Goal: Task Accomplishment & Management: Complete application form

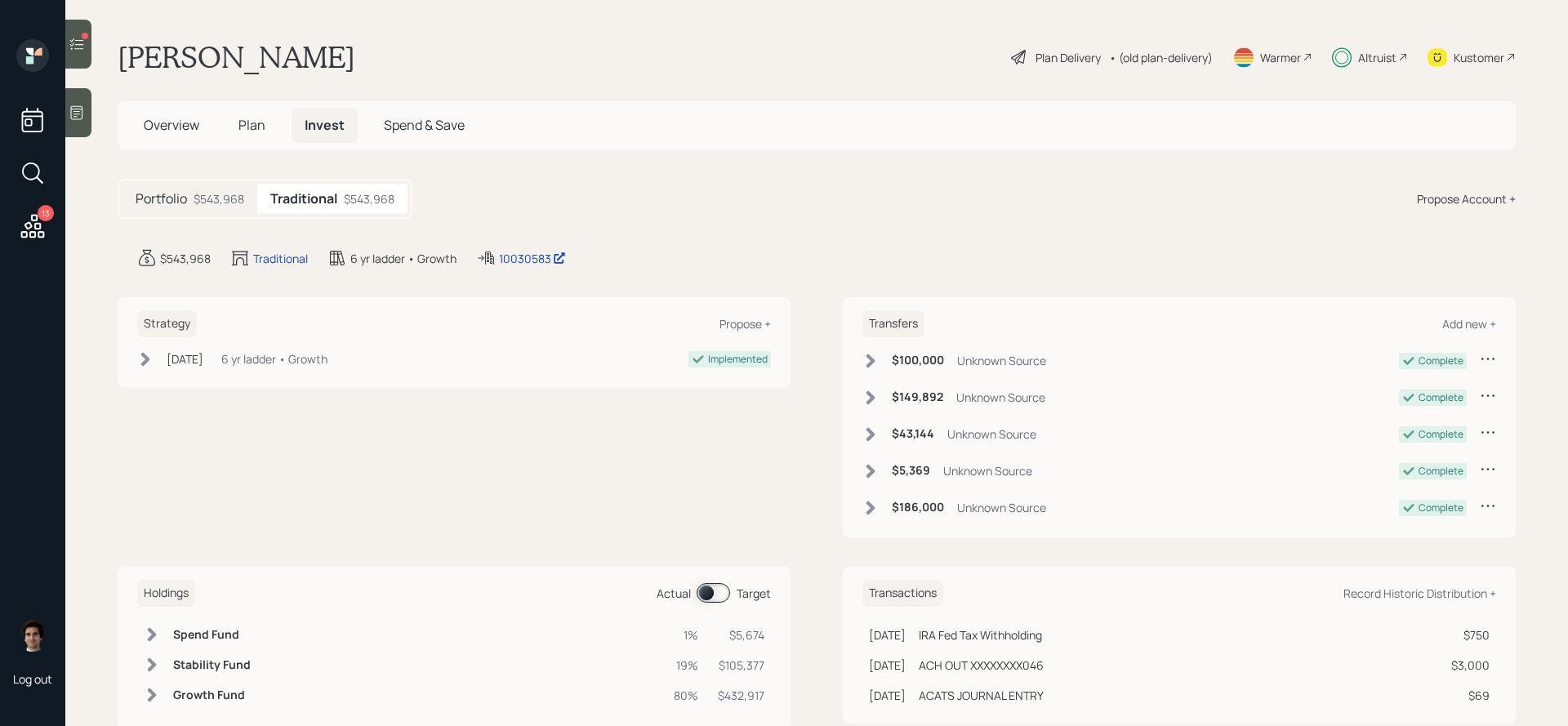
click at [265, 133] on h5 "Plan" at bounding box center [253, 125] width 54 height 35
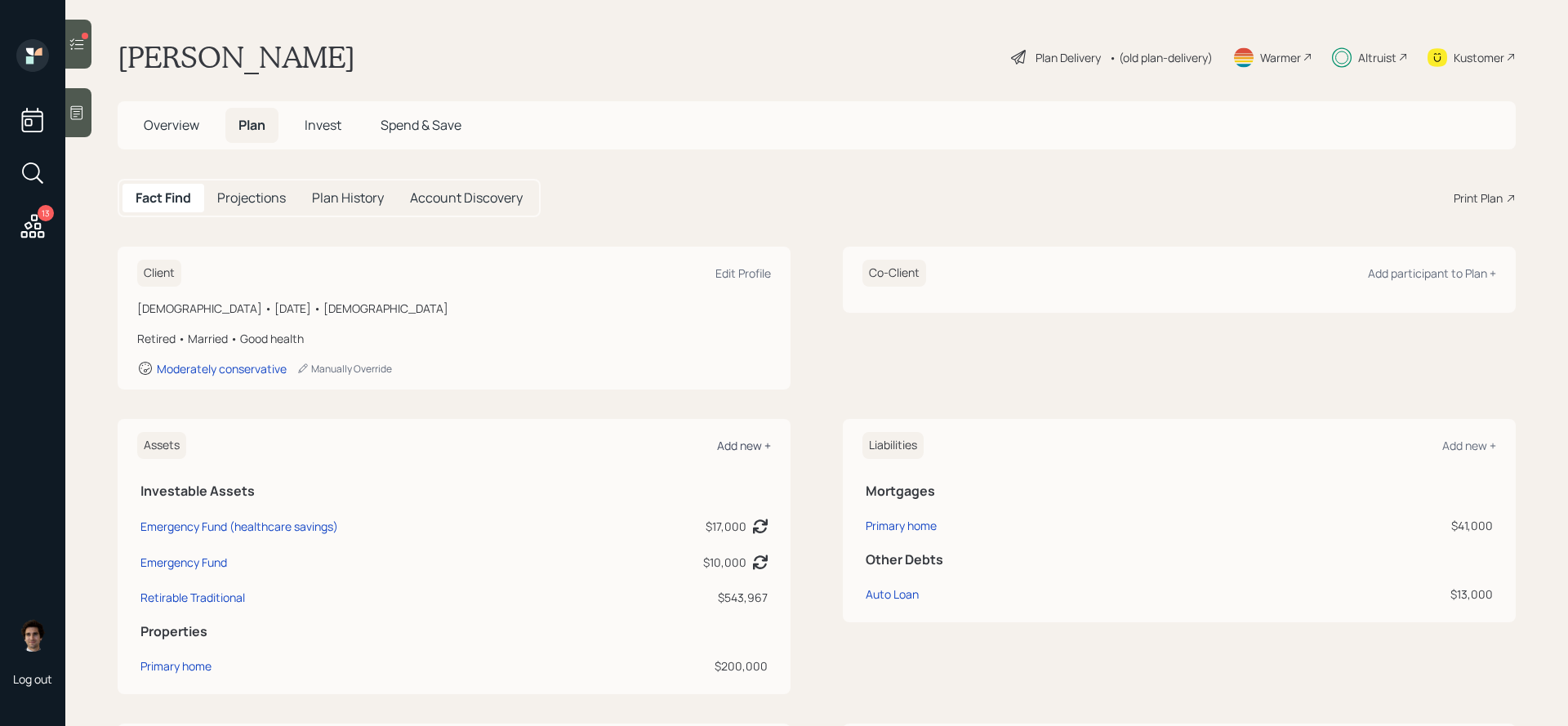
click at [738, 449] on div "Add new +" at bounding box center [744, 446] width 54 height 15
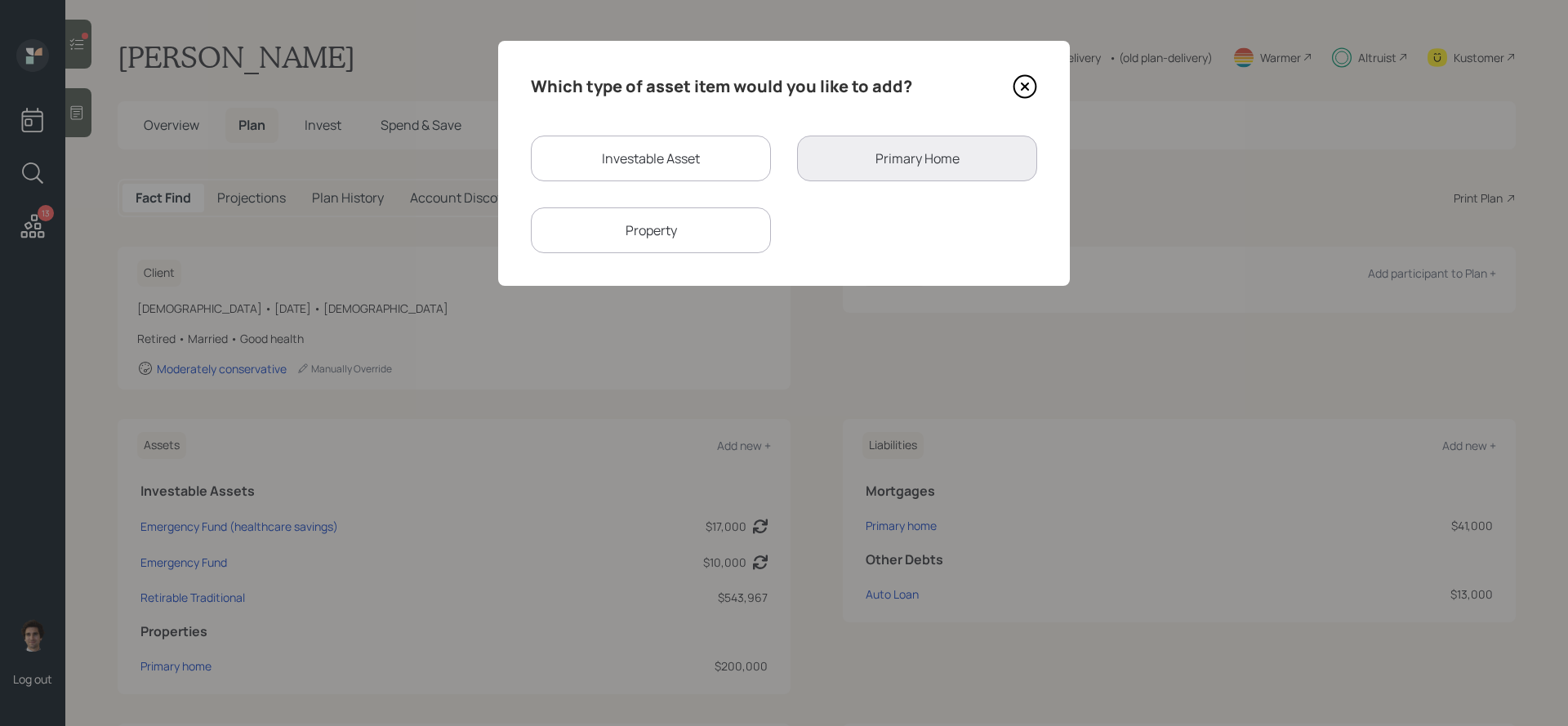
click at [756, 168] on div "Investable Asset" at bounding box center [651, 159] width 240 height 46
select select "taxable"
select select "balanced"
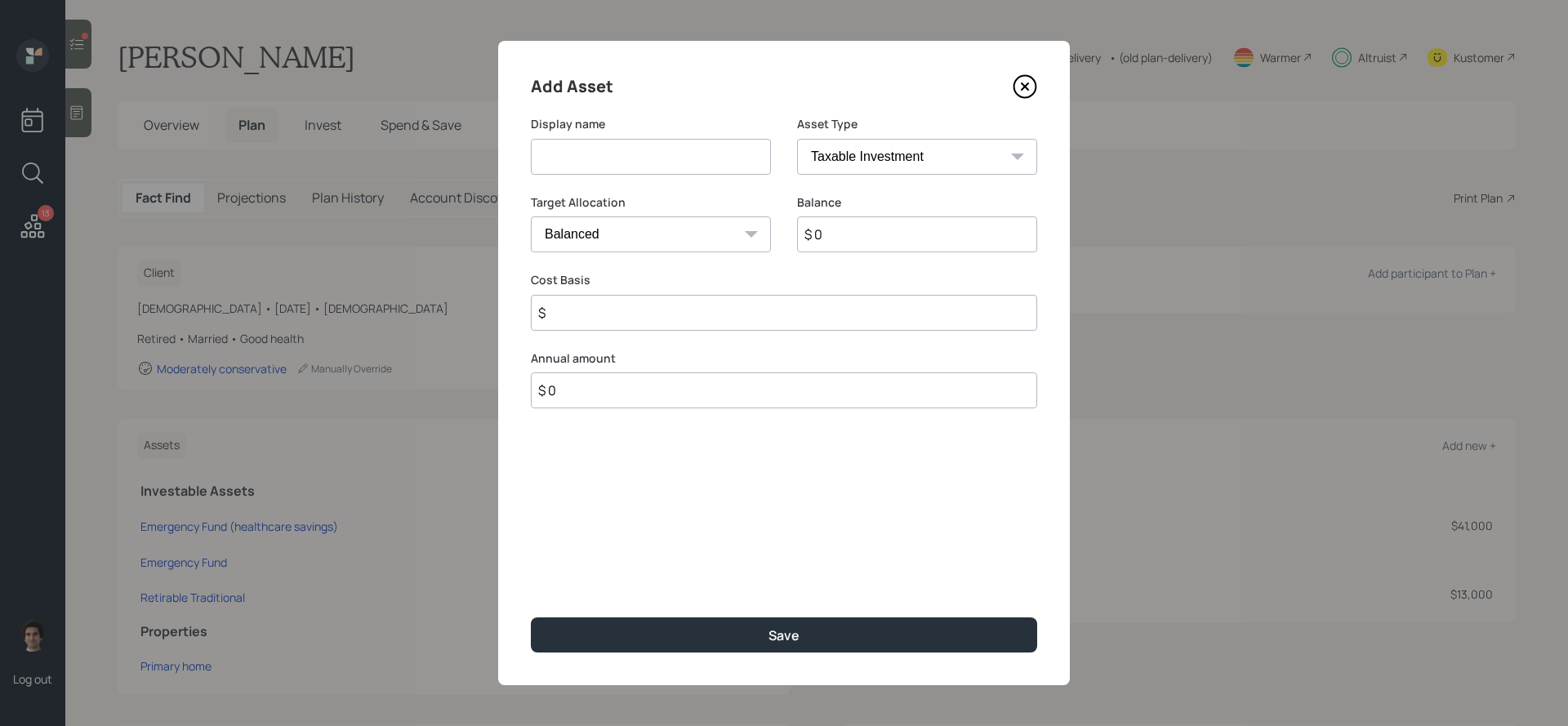
click at [701, 148] on input at bounding box center [651, 157] width 240 height 36
type input "Roth IRA"
click at [937, 170] on select "SEP IRA IRA Roth IRA 401(k) Roth 401(k) 403(b) Roth 403(b) 457(b) Roth 457(b) H…" at bounding box center [917, 157] width 240 height 36
select select "roth_ira"
click at [797, 139] on select "SEP IRA IRA Roth IRA 401(k) Roth 401(k) 403(b) Roth 403(b) 457(b) Roth 457(b) H…" at bounding box center [917, 157] width 240 height 36
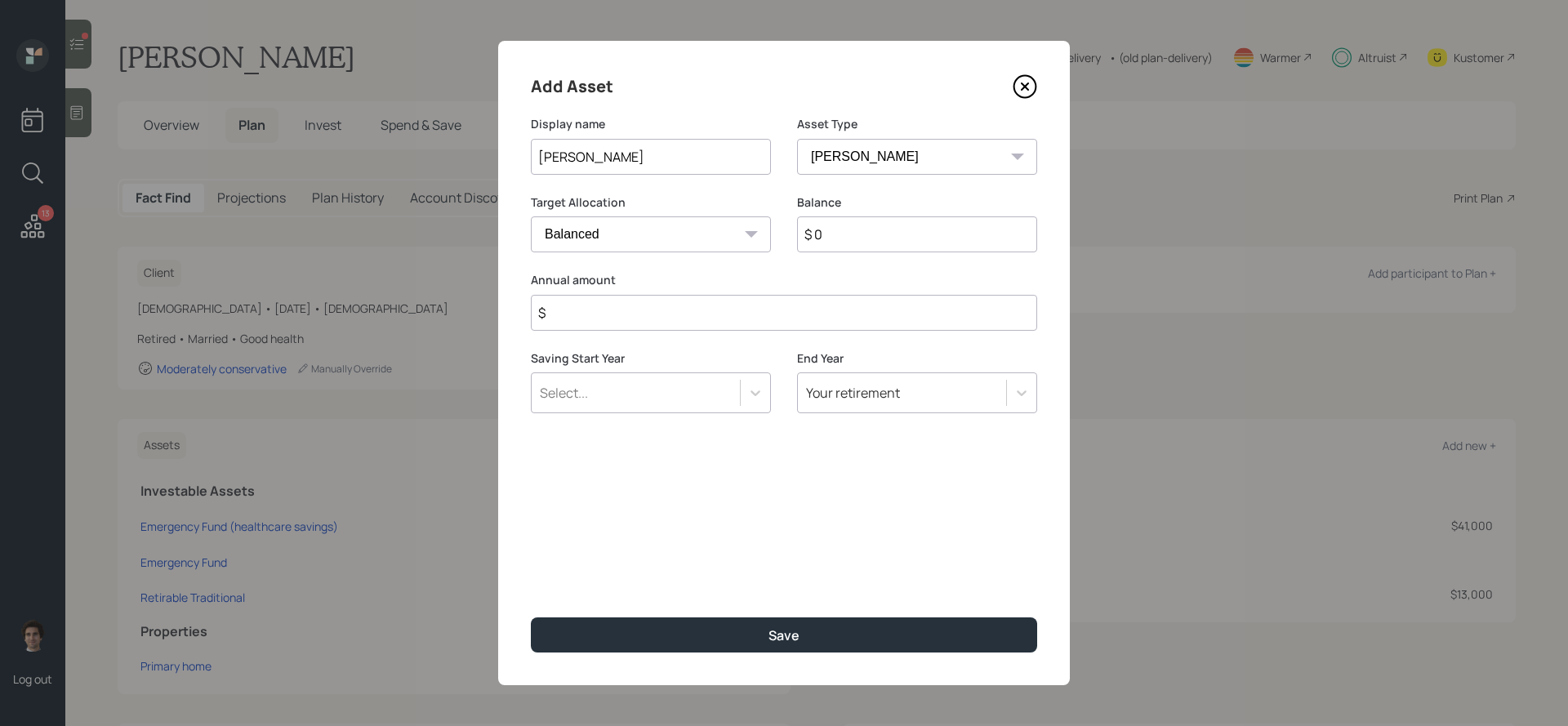
click at [651, 311] on input "$" at bounding box center [784, 313] width 506 height 36
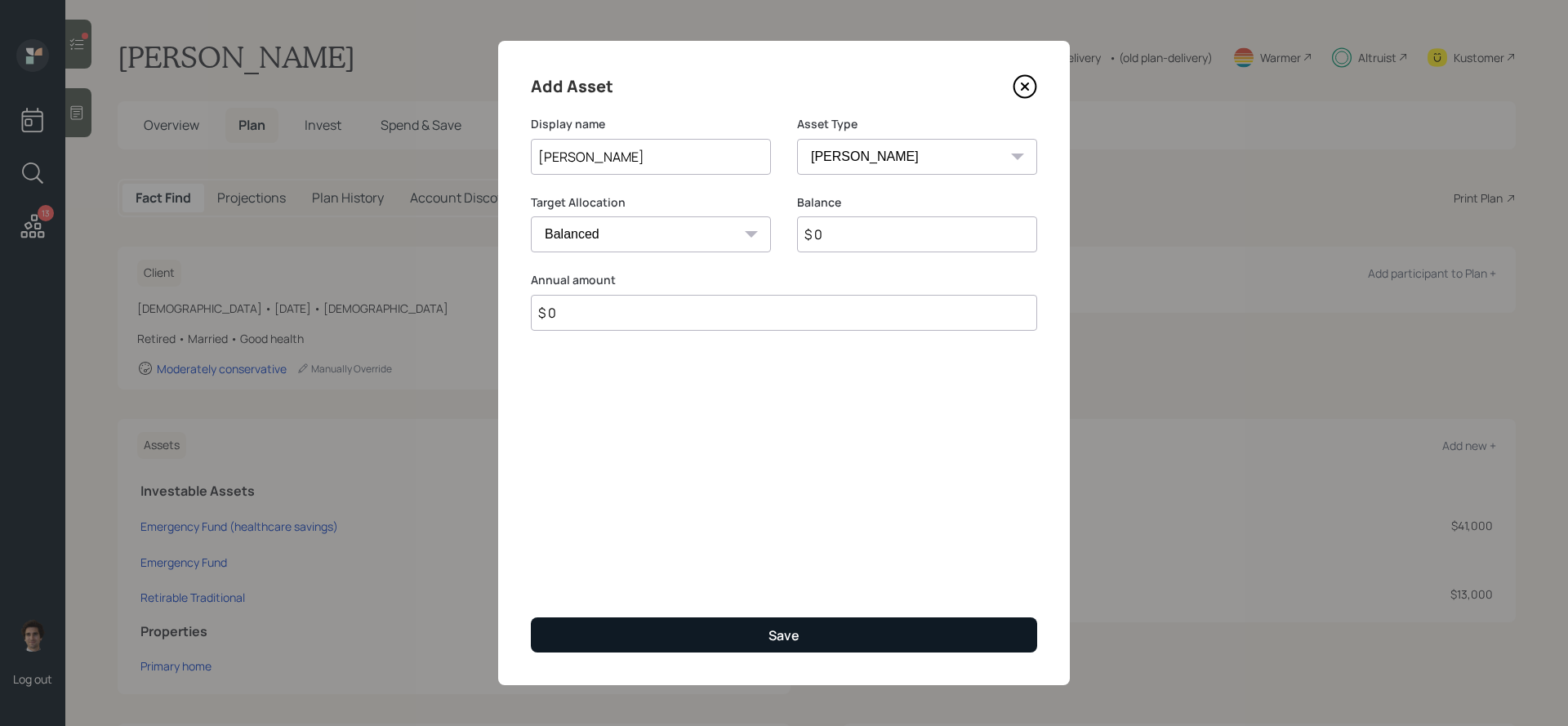
type input "$ 0"
click at [692, 629] on button "Save" at bounding box center [784, 635] width 506 height 35
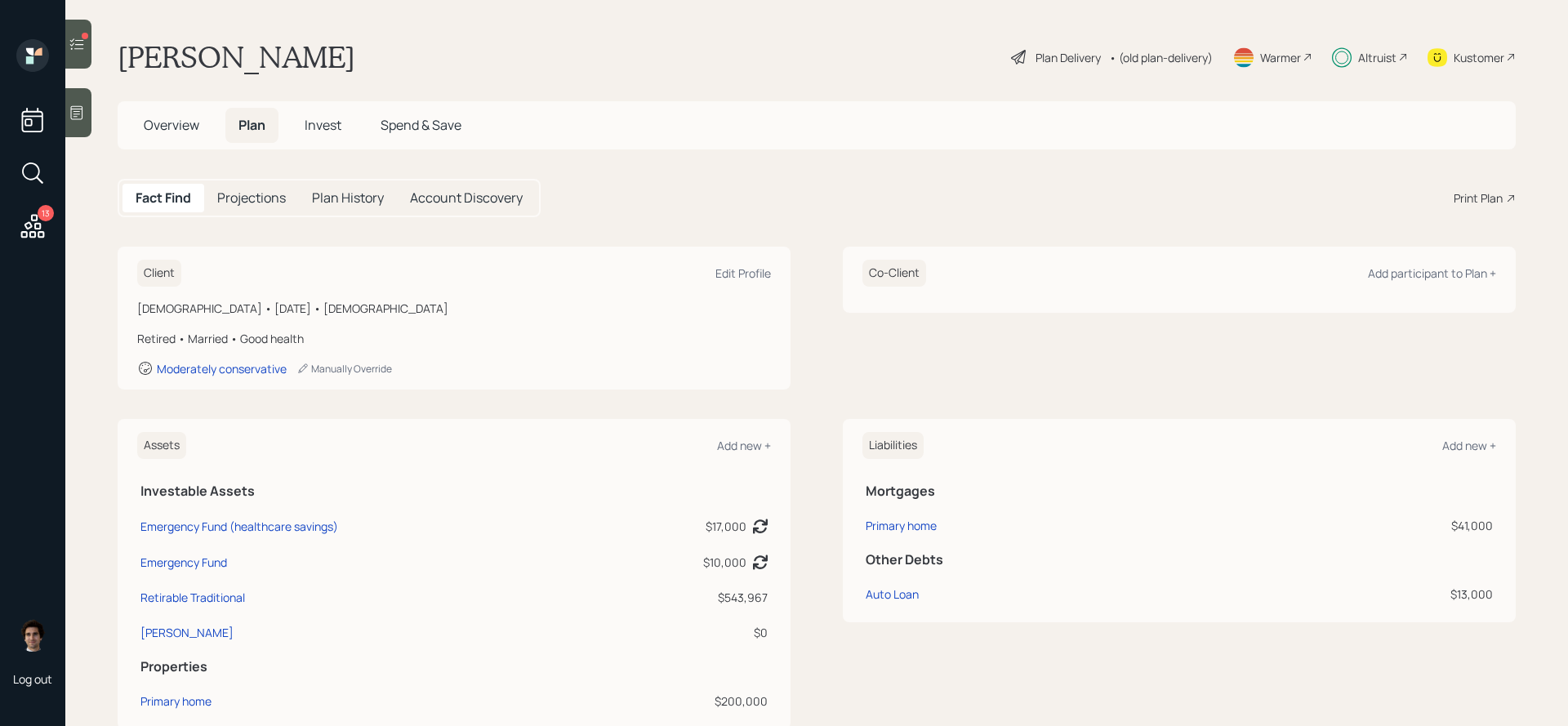
click at [305, 121] on span "Invest" at bounding box center [322, 124] width 36 height 18
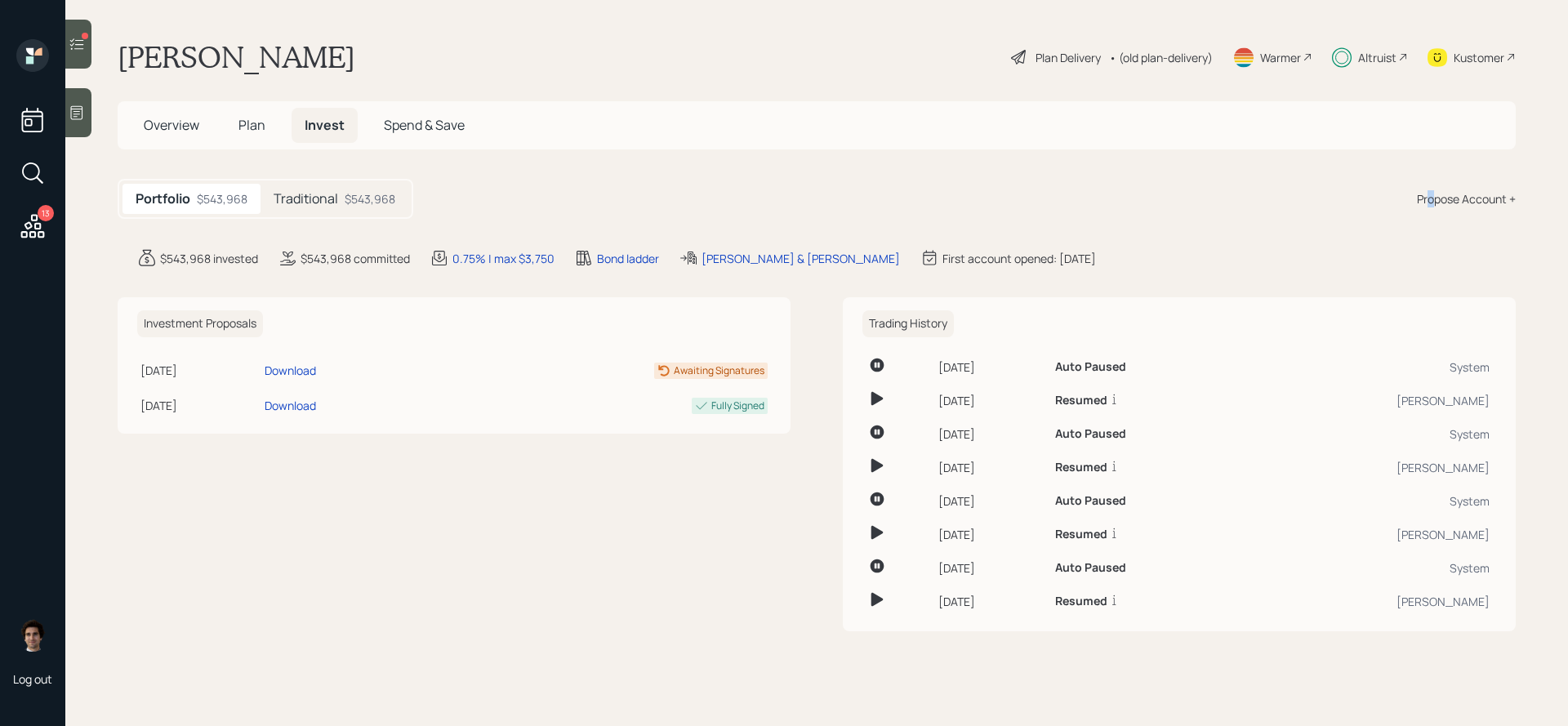
click at [1430, 197] on div "Propose Account +" at bounding box center [1466, 199] width 99 height 17
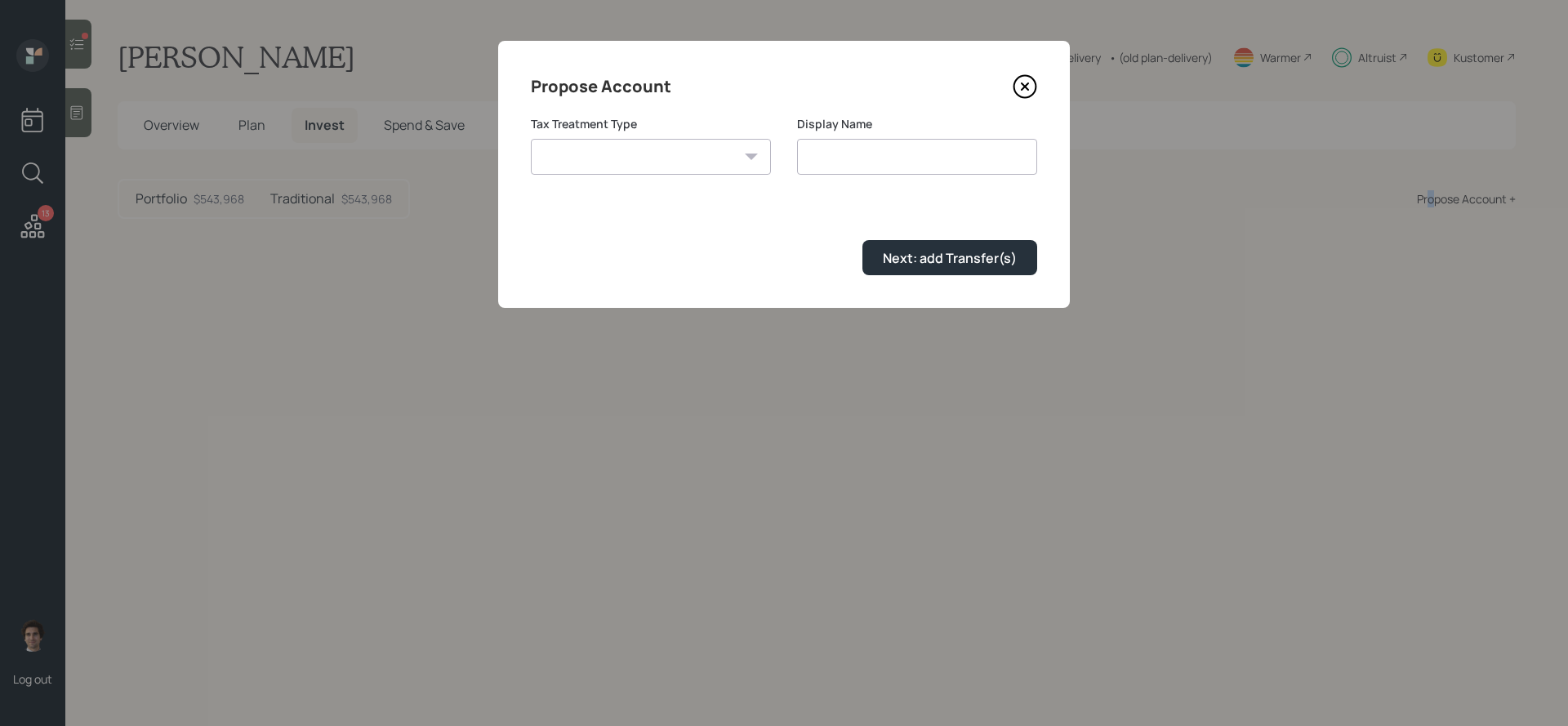
click at [744, 154] on select "Roth Taxable Traditional" at bounding box center [651, 157] width 240 height 36
select select "roth"
click at [531, 139] on select "Roth Taxable Traditional" at bounding box center [651, 157] width 240 height 36
type input "Roth"
click at [951, 263] on div "Next: add Transfer(s)" at bounding box center [950, 257] width 134 height 18
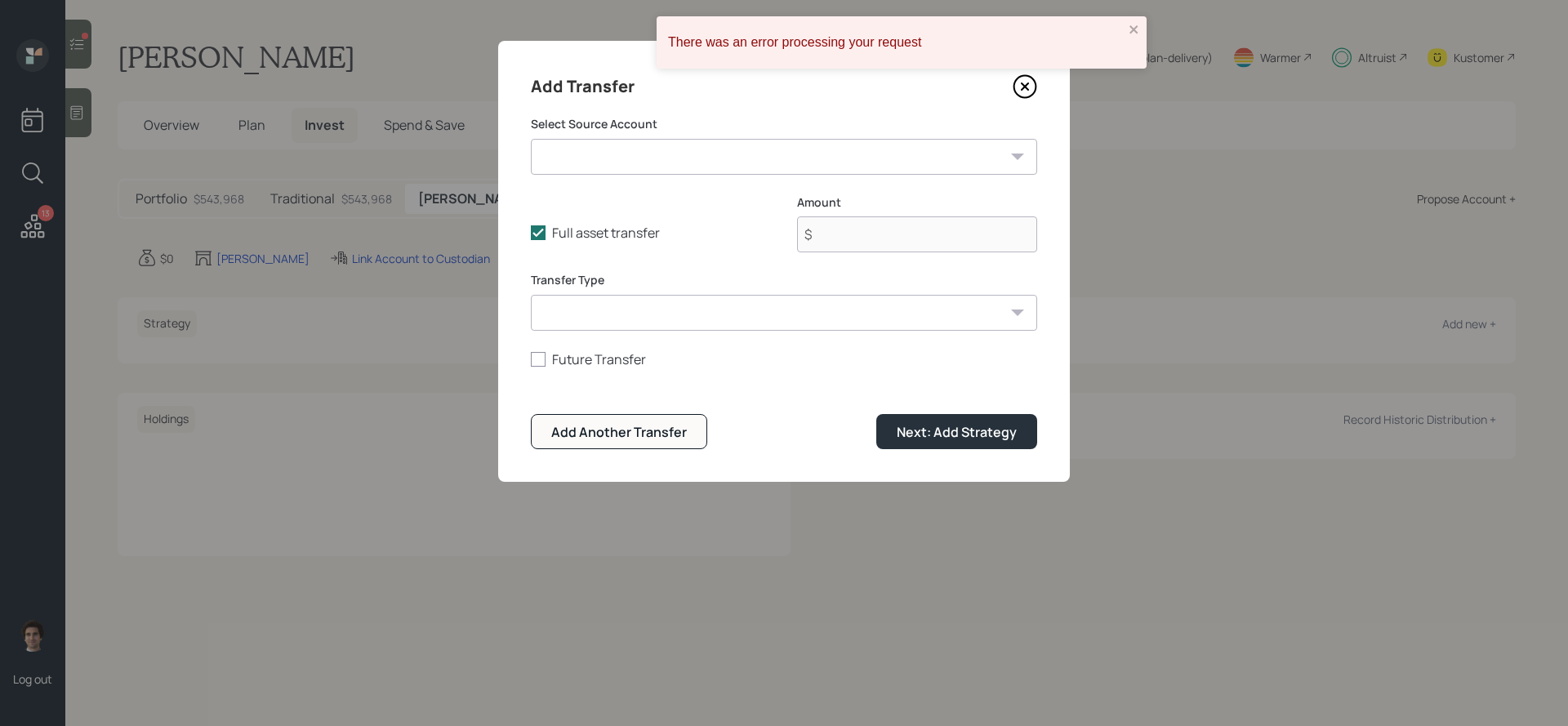
click at [719, 133] on div "Select Source Account Emergency Fund (healthcare savings) ($17,000 | Emergency …" at bounding box center [784, 144] width 506 height 58
click at [719, 139] on select "Emergency Fund (healthcare savings) ($17,000 | Emergency Fund) Emergency Fund (…" at bounding box center [784, 157] width 506 height 36
select select "ec07d5c3-f012-4570-bbd9-2175f05e60e3"
click at [531, 139] on select "Emergency Fund (healthcare savings) ($17,000 | Emergency Fund) Emergency Fund (…" at bounding box center [784, 157] width 506 height 36
type input "$ 0"
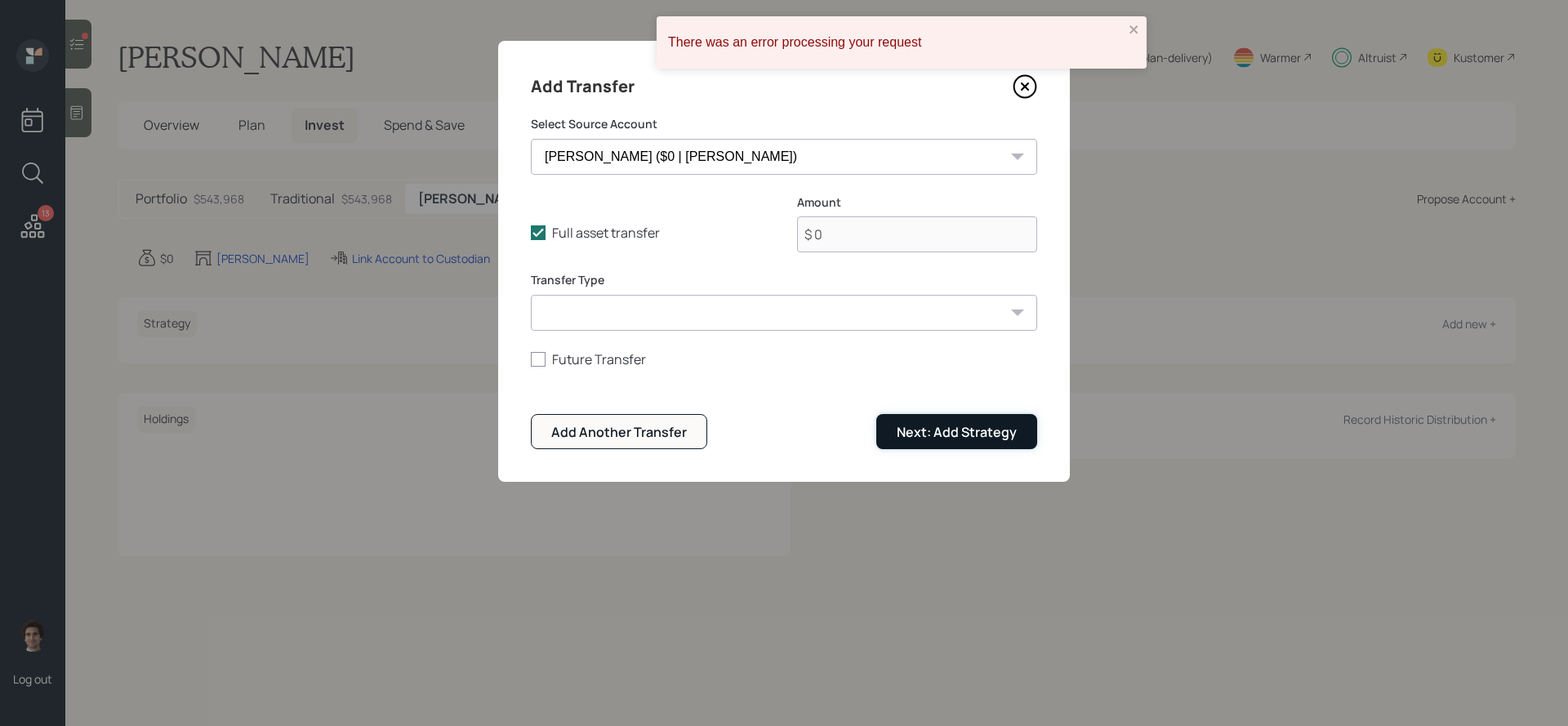
click at [1006, 430] on div "Next: Add Strategy" at bounding box center [958, 431] width 121 height 18
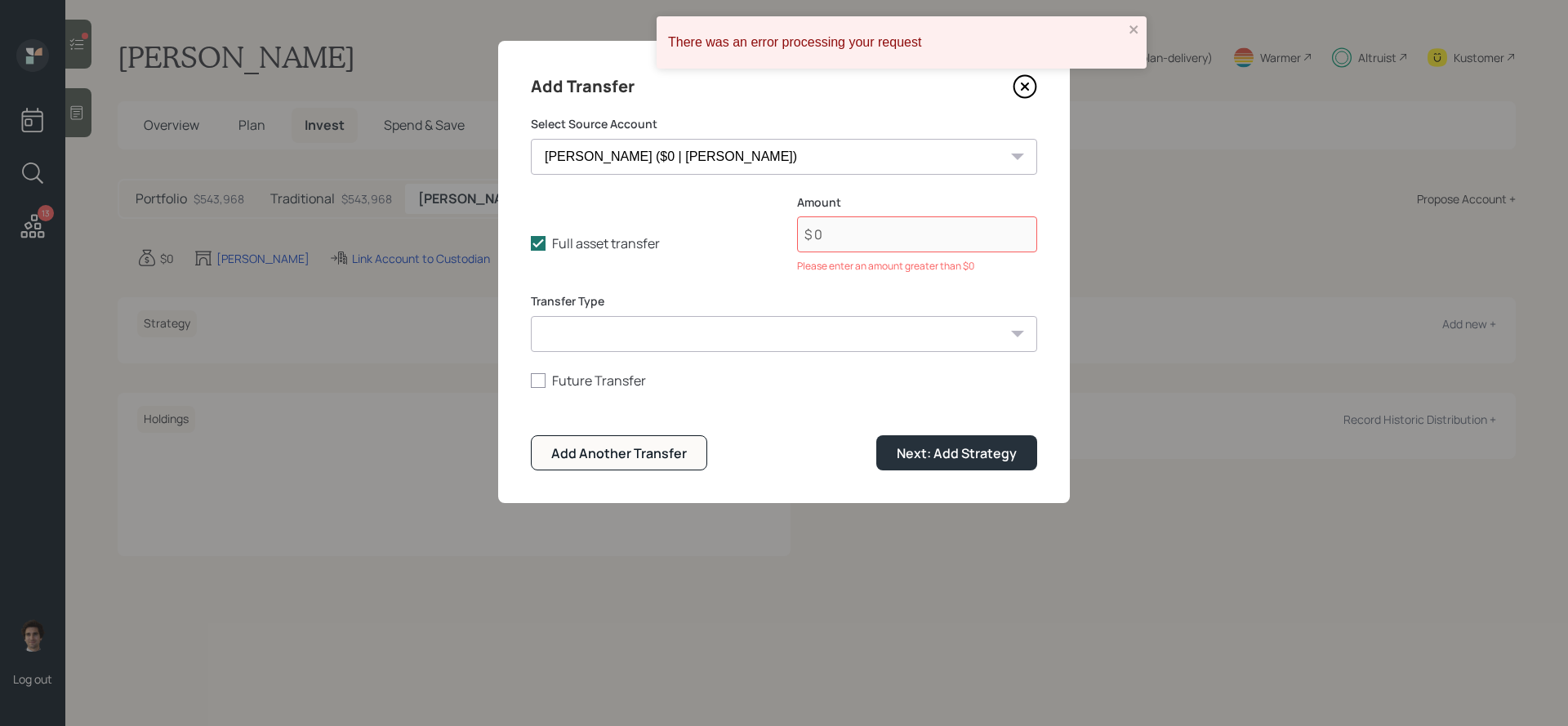
click at [584, 266] on div "Full asset transfer Check this option when we expect the entire asset to be tra…" at bounding box center [784, 244] width 506 height 99
click at [584, 249] on label "Full asset transfer" at bounding box center [651, 243] width 240 height 18
click at [531, 244] on input "Full asset transfer" at bounding box center [530, 243] width 1 height 1
checkbox input "false"
click at [887, 241] on input "$ 0" at bounding box center [917, 234] width 240 height 36
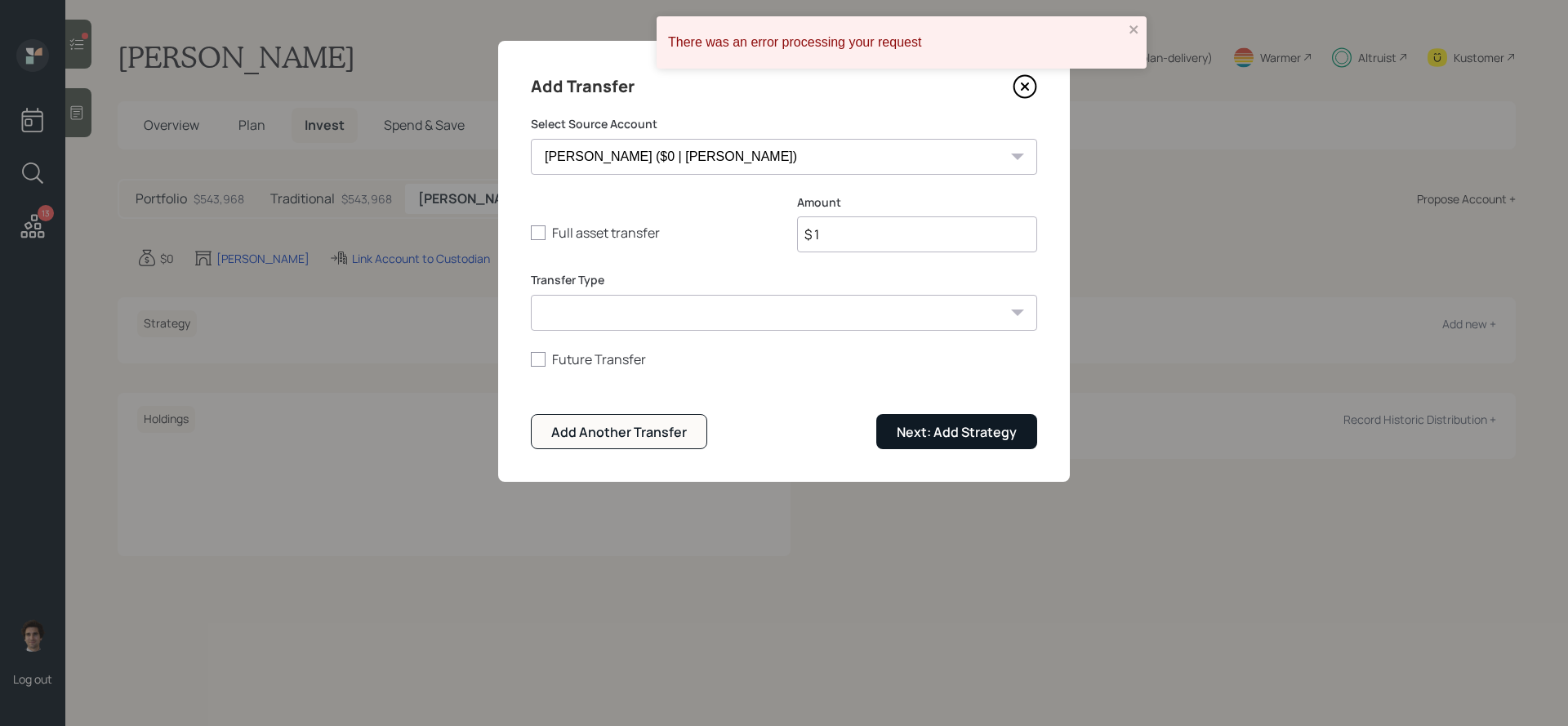
type input "$ 1"
click at [995, 434] on div "Next: Add Strategy" at bounding box center [958, 431] width 121 height 18
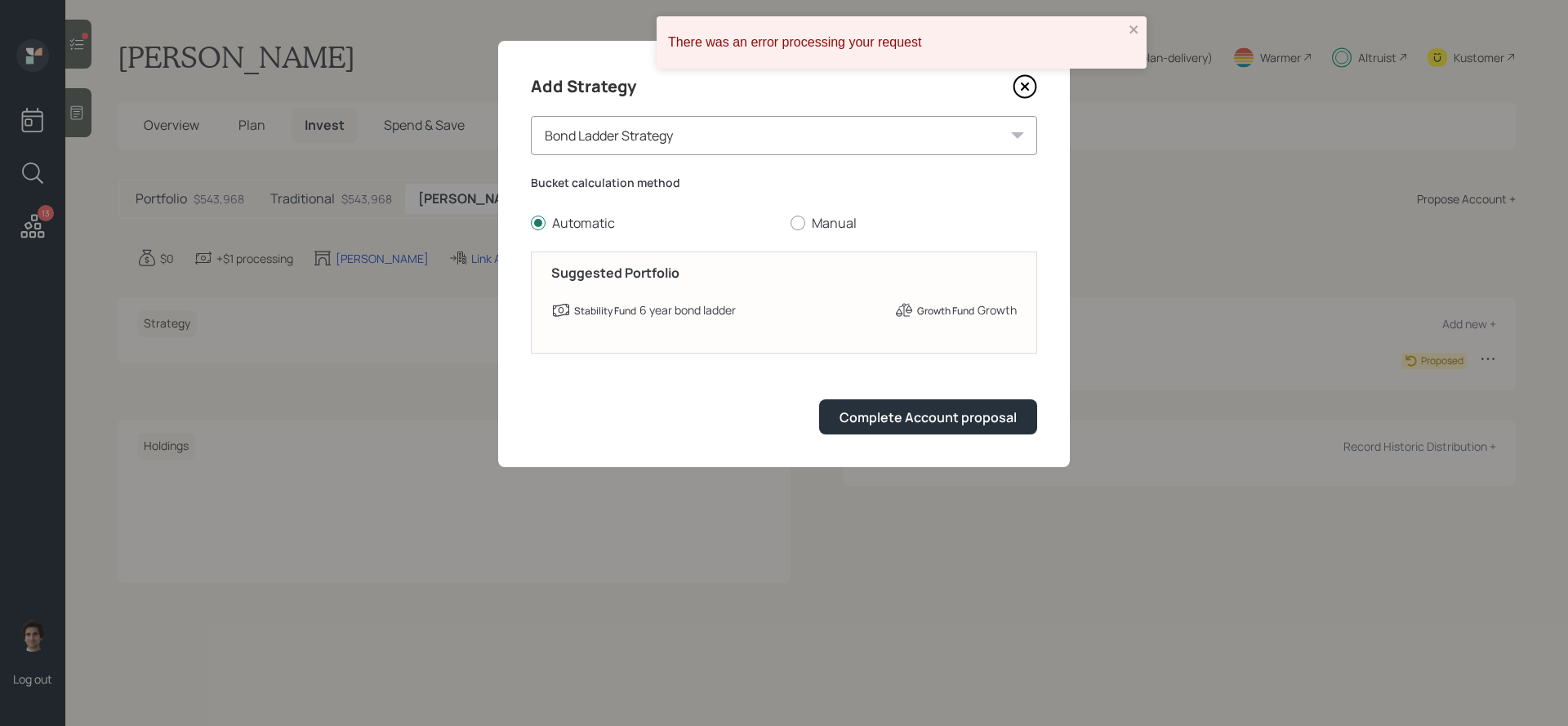
click at [1031, 86] on icon at bounding box center [1026, 87] width 25 height 25
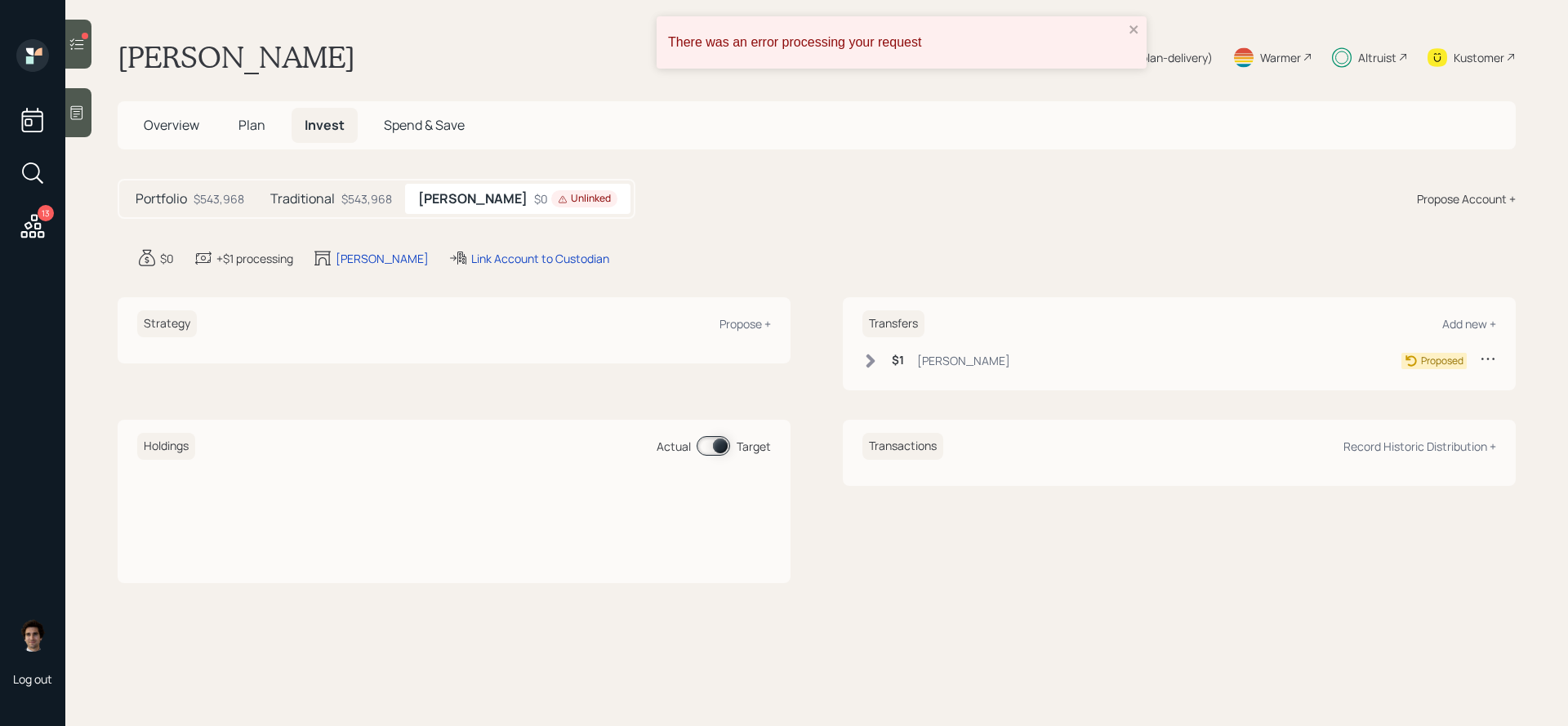
click at [1120, 33] on div "There was an error processing your request" at bounding box center [895, 43] width 466 height 25
click at [472, 254] on div "Link Account to Custodian" at bounding box center [541, 258] width 138 height 17
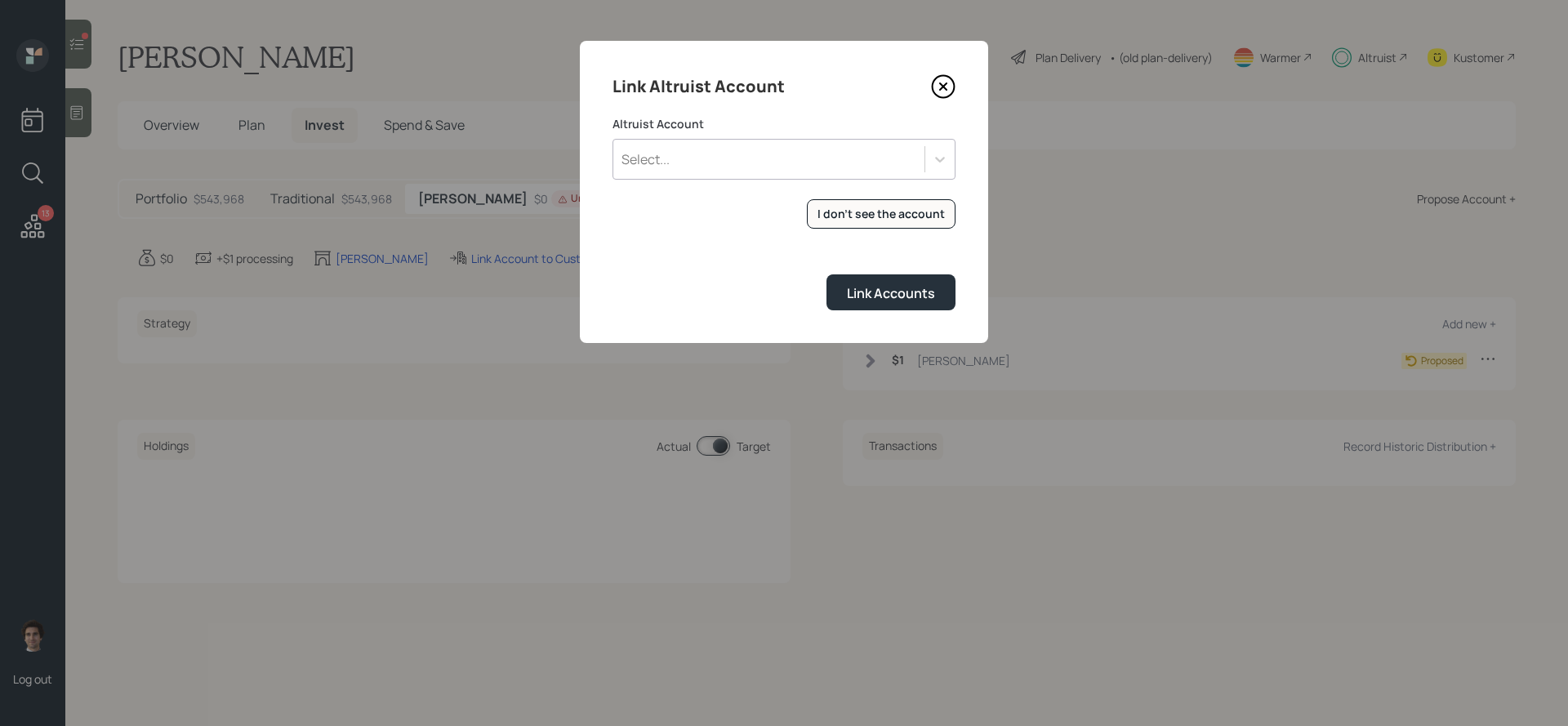
click at [758, 188] on form "Altruist Account Select... I don't see the account Altruist accounts are synced…" at bounding box center [784, 212] width 343 height 194
click at [757, 156] on div "Select..." at bounding box center [768, 159] width 311 height 28
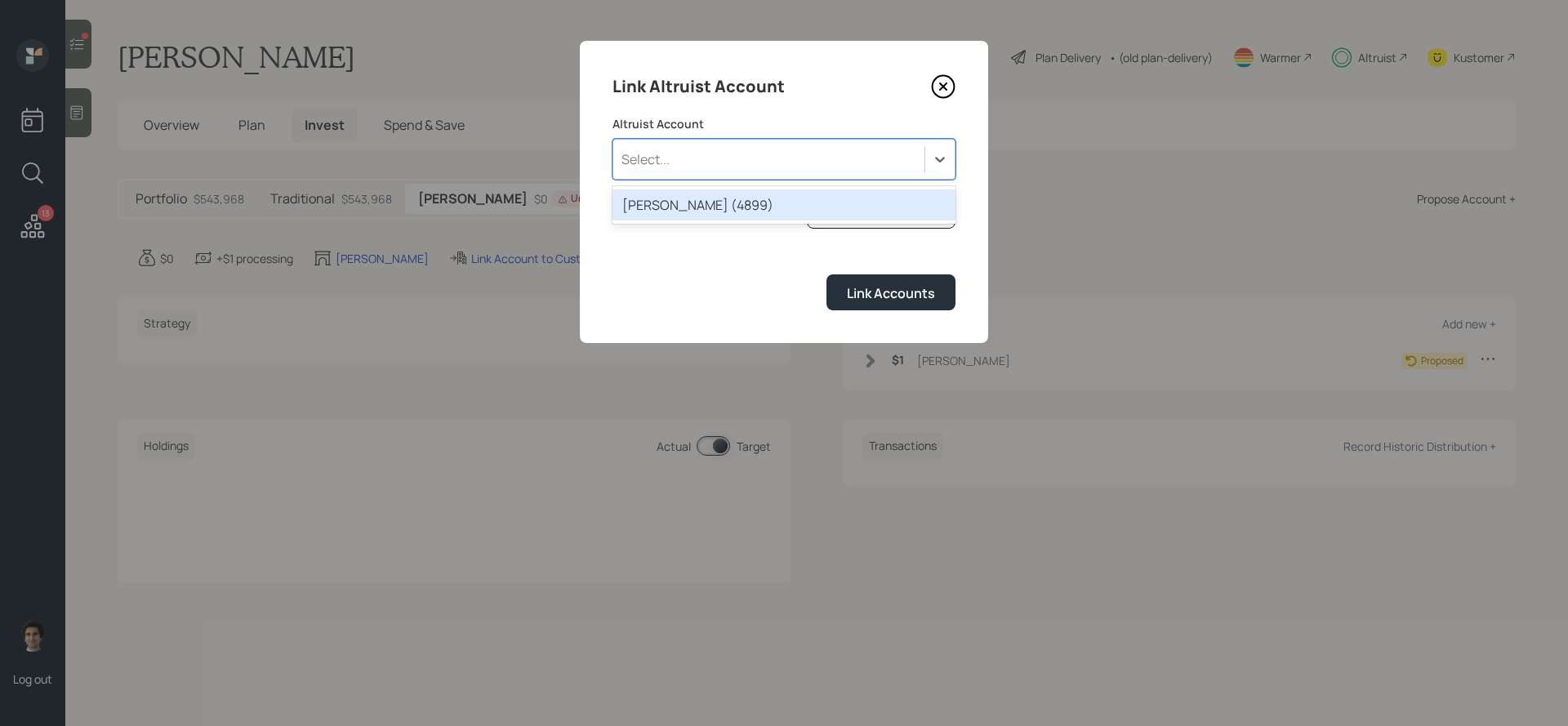
click at [747, 191] on div "ROTH IRA (4899)" at bounding box center [784, 205] width 343 height 31
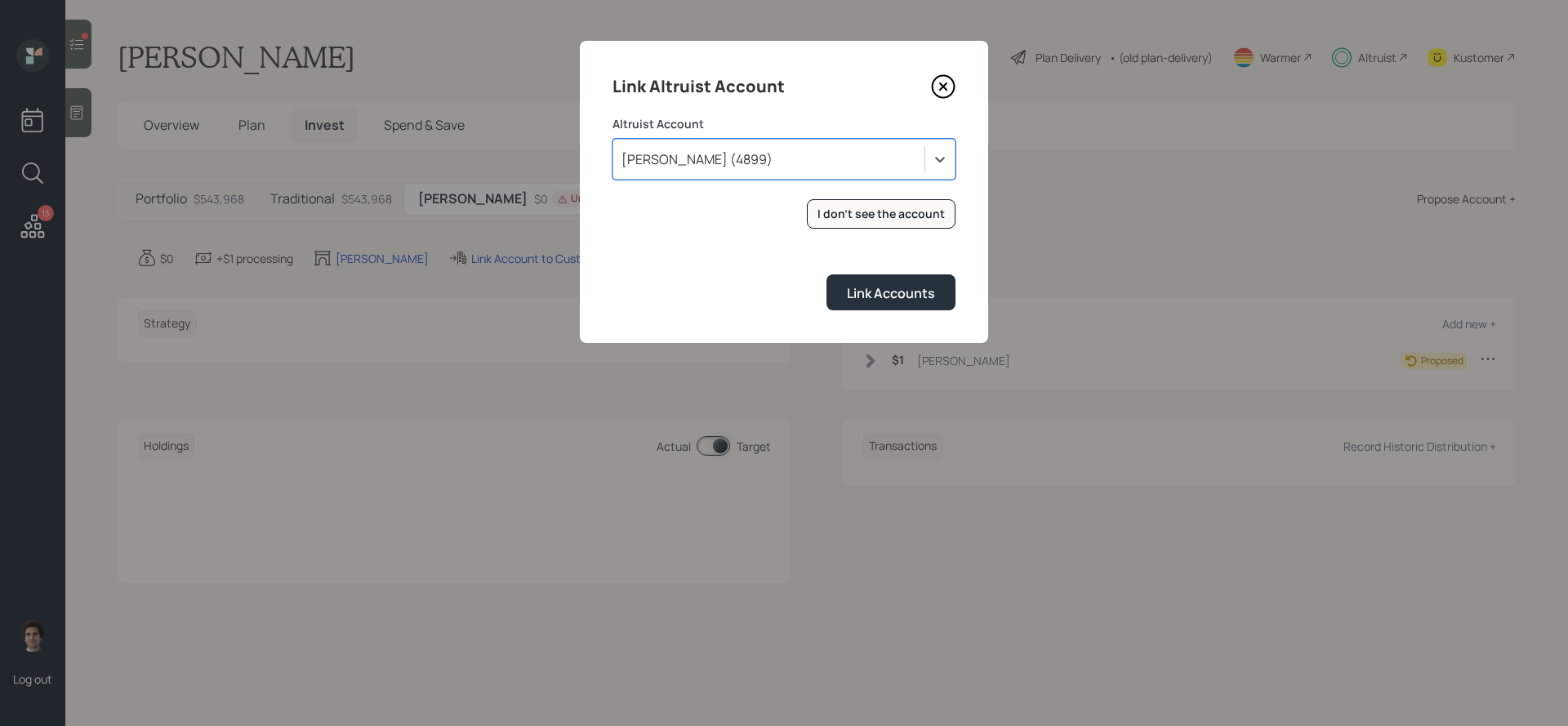
click at [908, 312] on div "Link Altruist Account Altruist Account option ROTH IRA (4899), selected. Select…" at bounding box center [784, 192] width 409 height 302
click at [903, 298] on div "Link Accounts" at bounding box center [891, 293] width 88 height 18
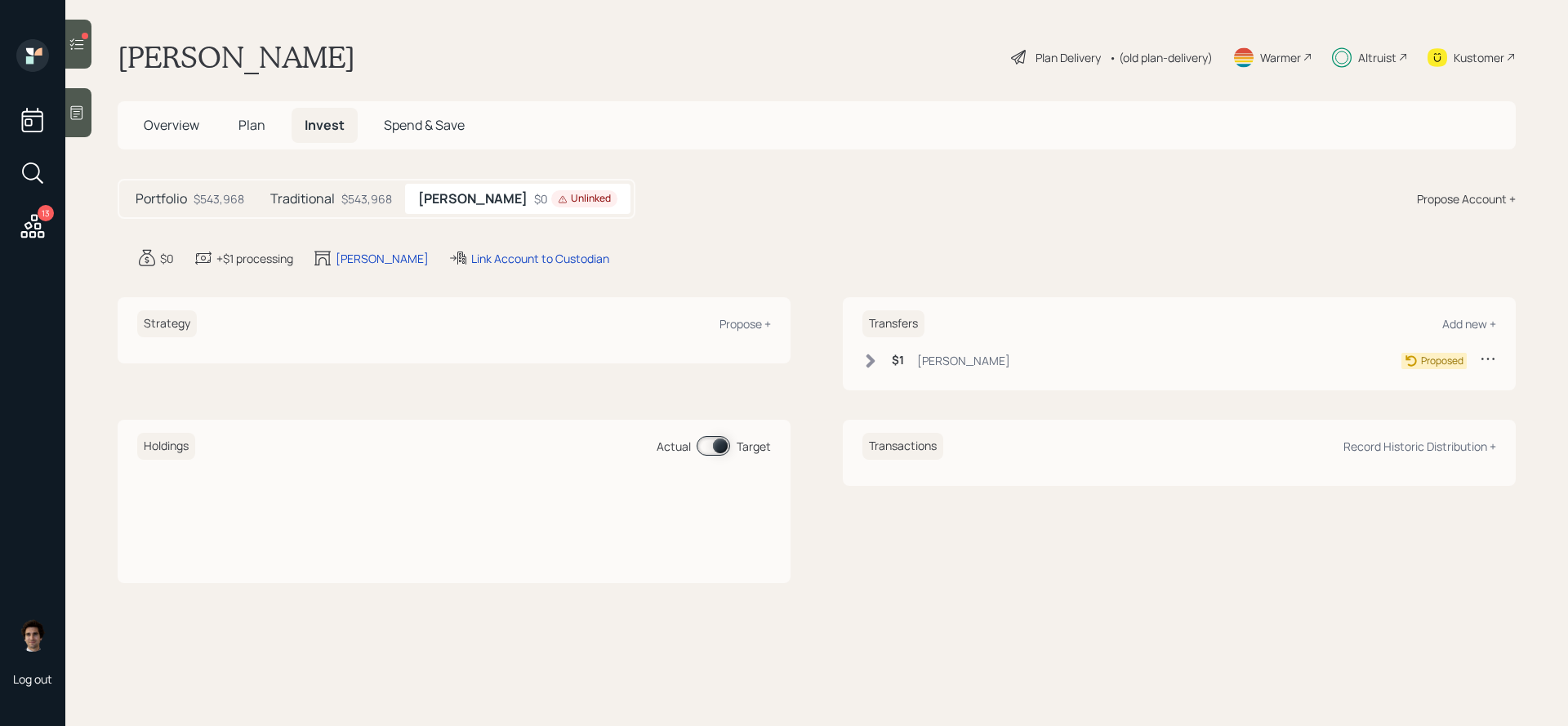
click at [459, 211] on div "Roth $0 Unlinked" at bounding box center [519, 199] width 226 height 31
click at [558, 203] on div "Unlinked" at bounding box center [585, 199] width 54 height 14
click at [1473, 359] on div "Proposed" at bounding box center [1448, 360] width 95 height 20
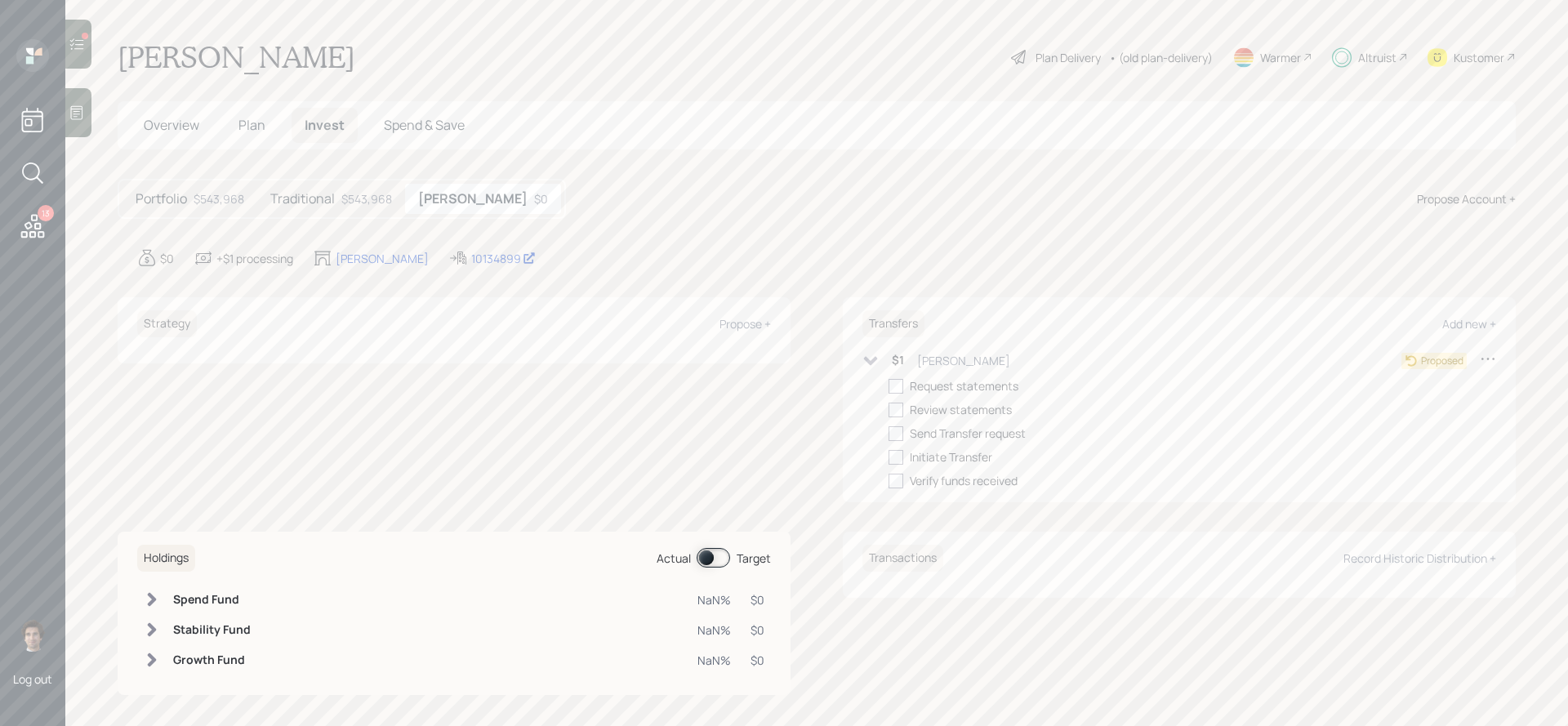
click at [1490, 355] on icon at bounding box center [1488, 358] width 16 height 16
click at [1392, 407] on div "Cancel Transfer" at bounding box center [1437, 406] width 118 height 15
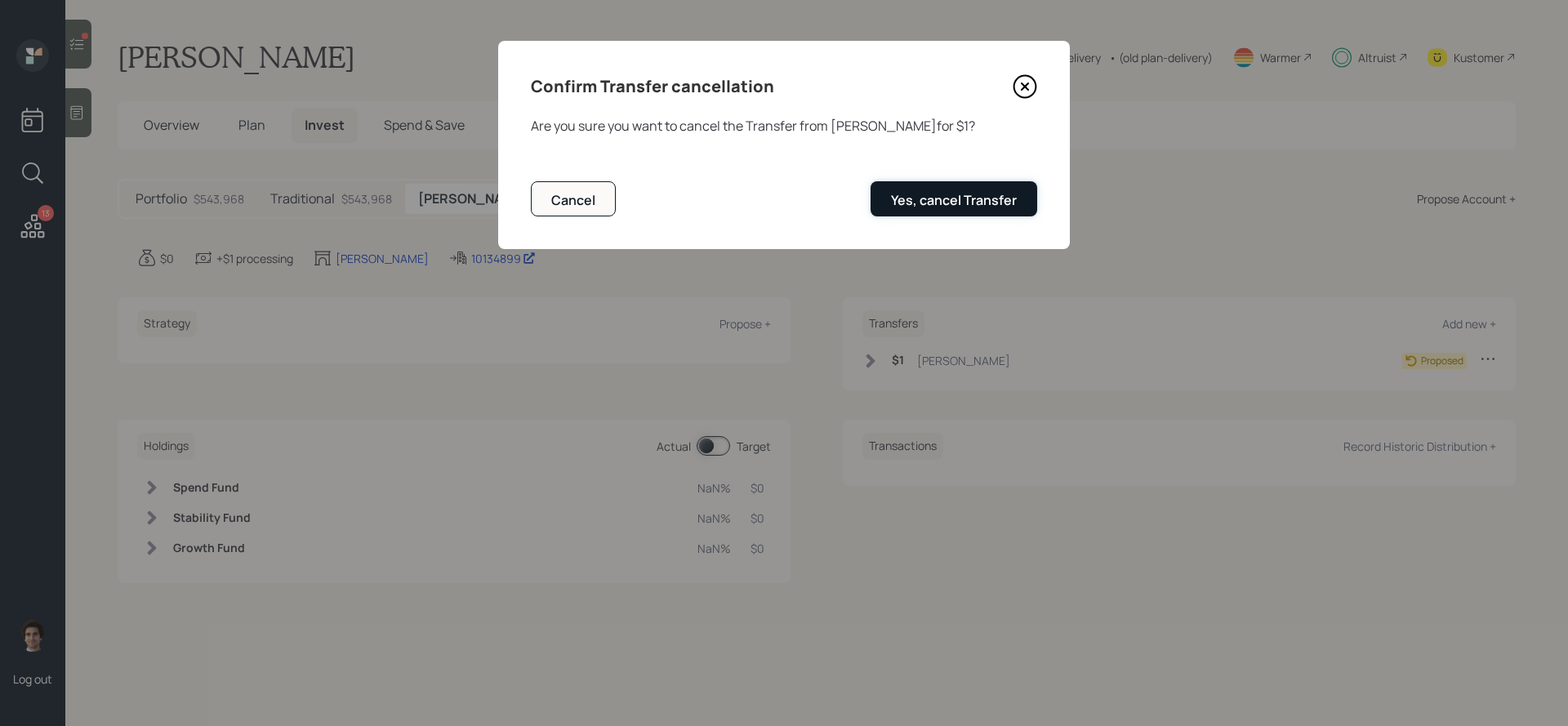
click at [964, 213] on button "Yes, cancel Transfer" at bounding box center [954, 199] width 166 height 35
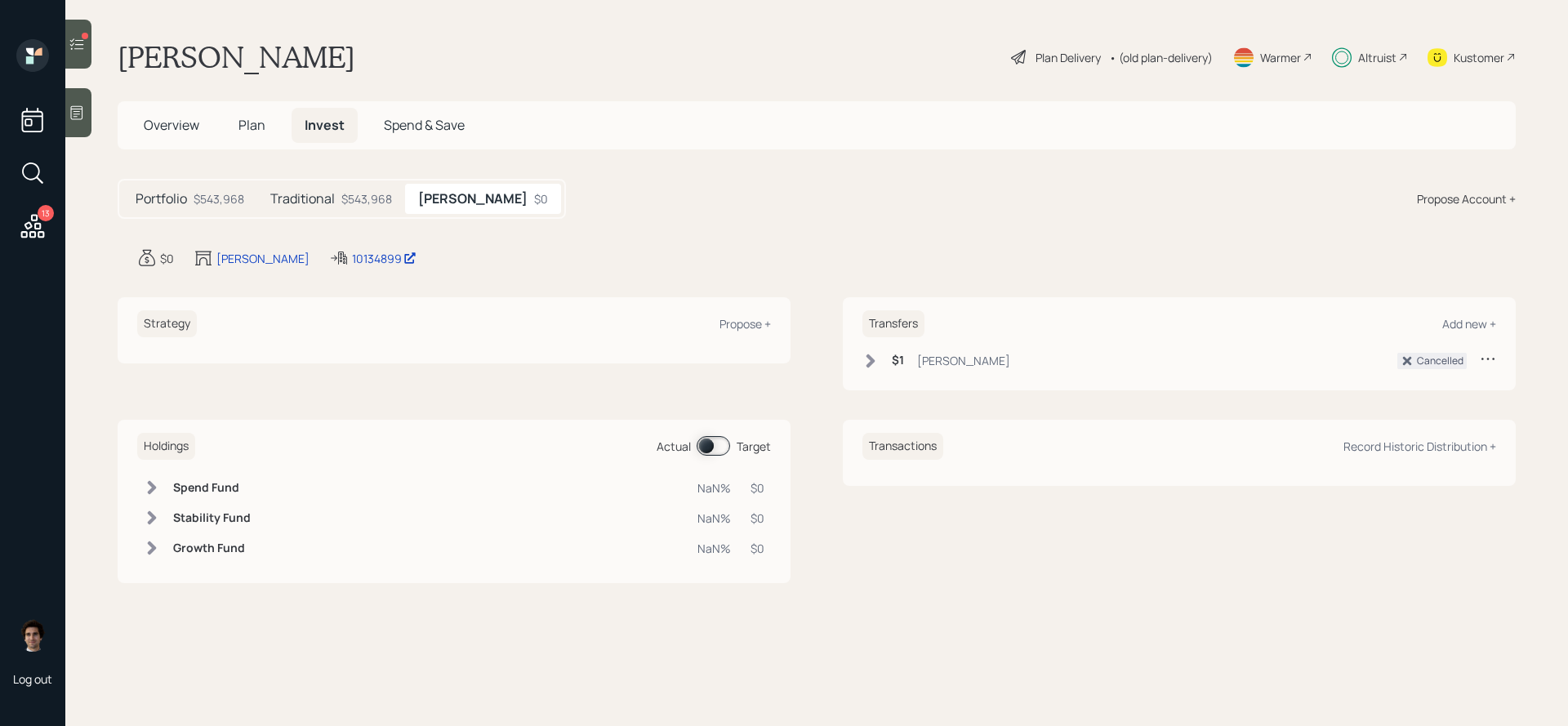
click at [77, 19] on div at bounding box center [77, 43] width 26 height 49
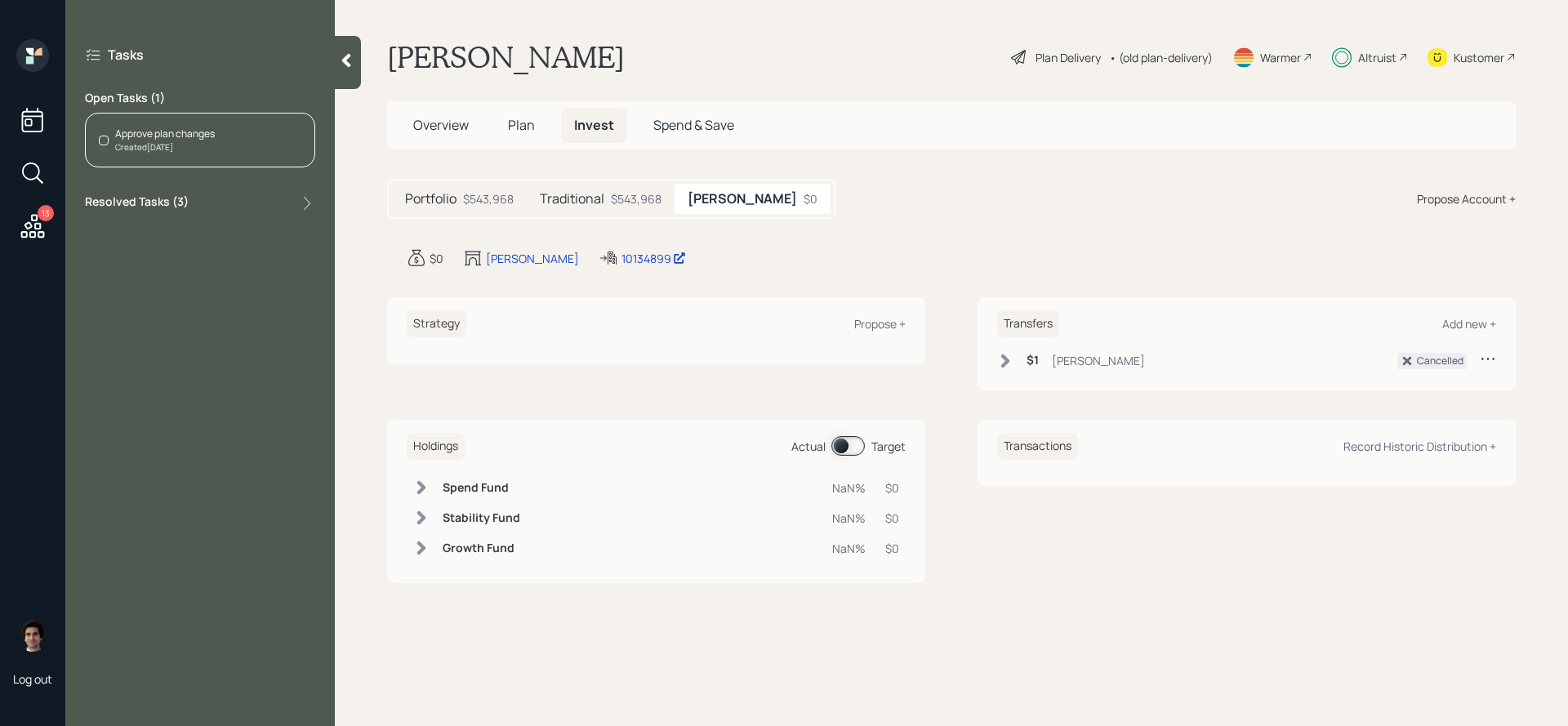
click at [262, 131] on div "Approve plan changes Created Today" at bounding box center [200, 140] width 231 height 55
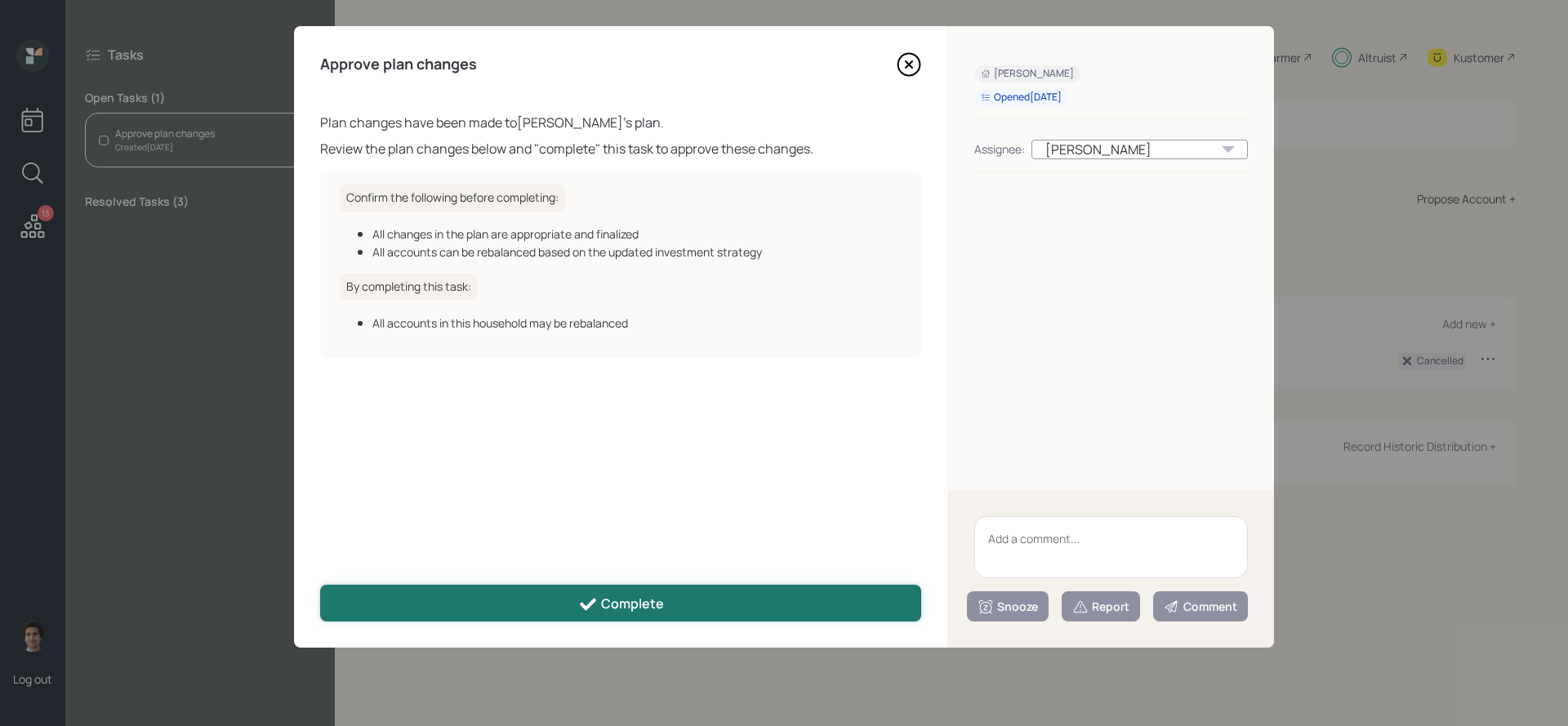
click at [834, 616] on button "Complete" at bounding box center [621, 603] width 601 height 36
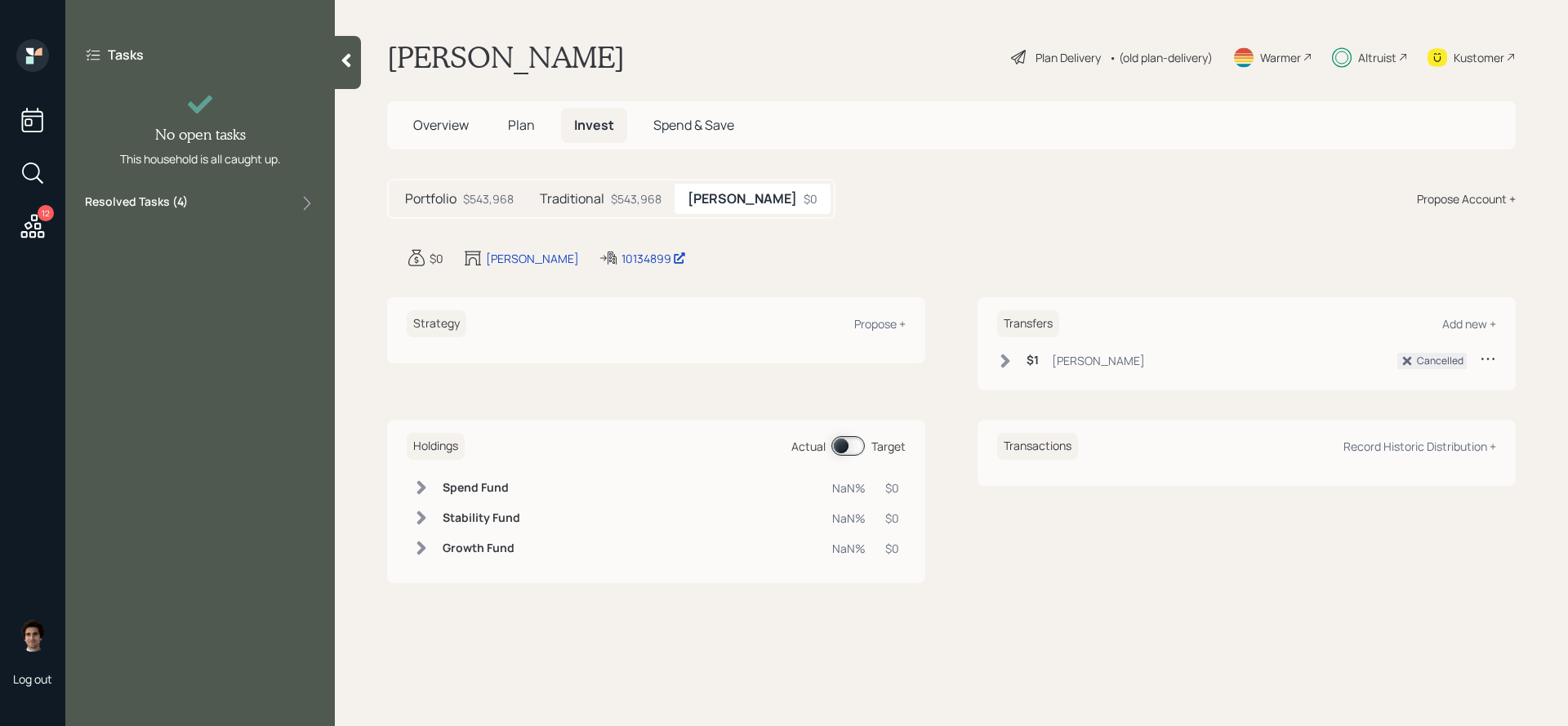
click at [24, 226] on icon at bounding box center [33, 226] width 30 height 30
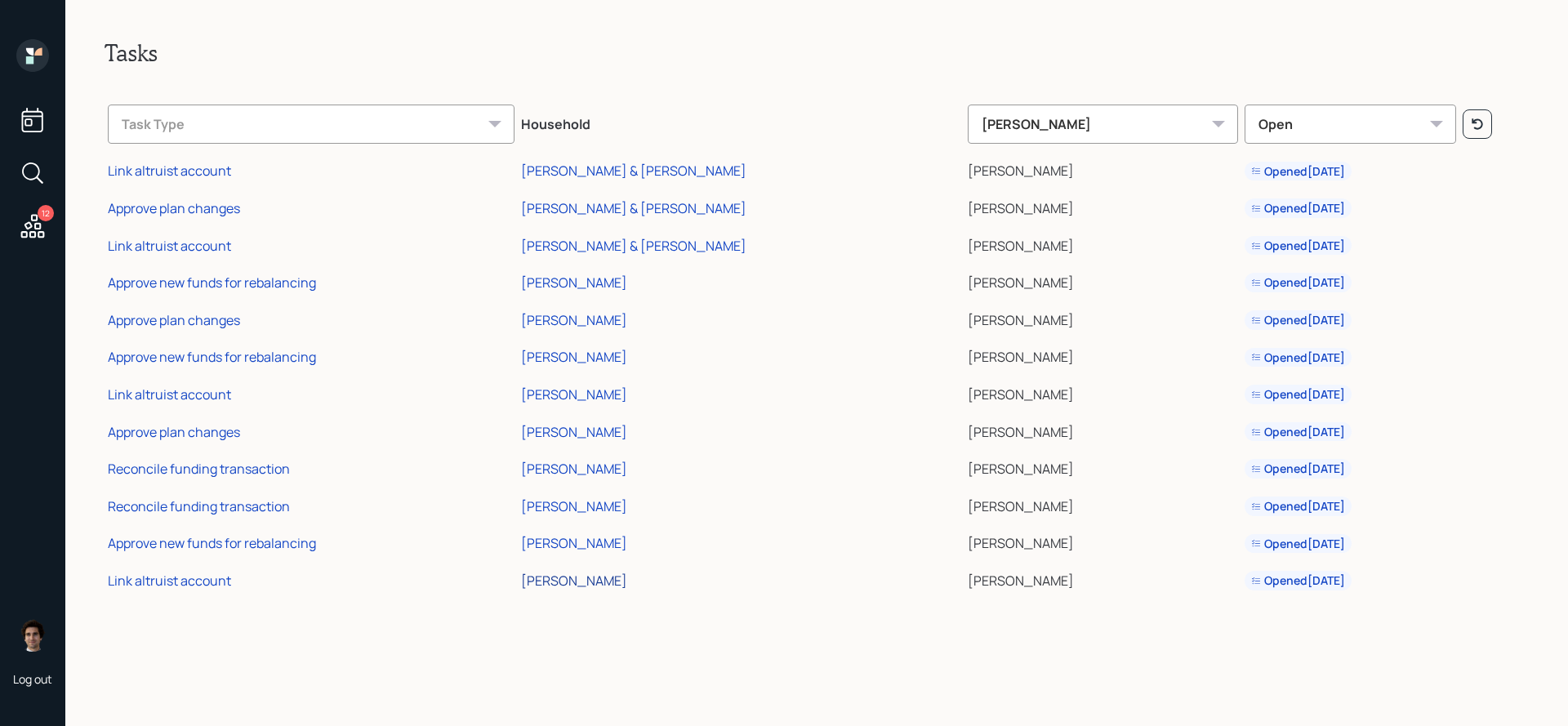
click at [612, 582] on div "[PERSON_NAME]" at bounding box center [574, 581] width 106 height 18
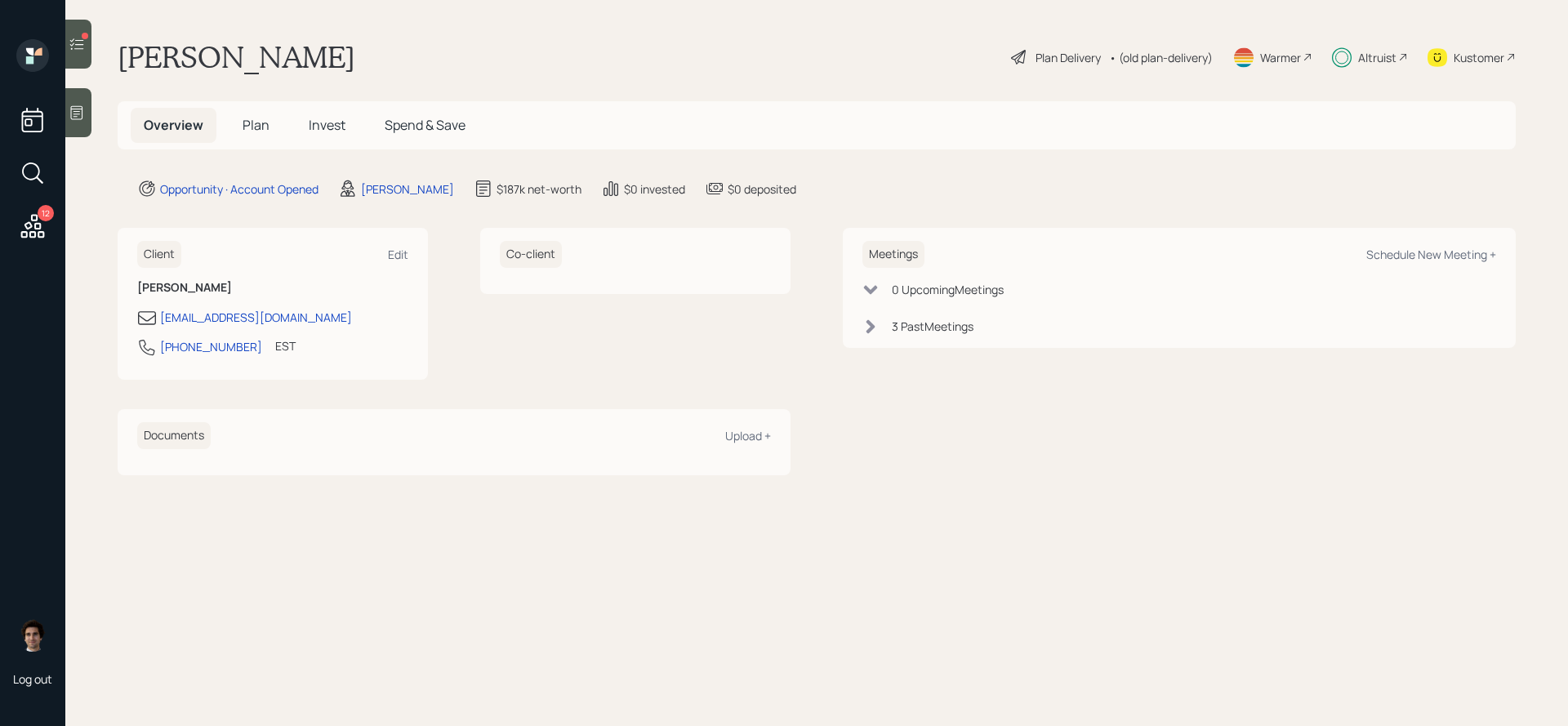
click at [284, 110] on div "Overview Plan Invest Spend & Save" at bounding box center [305, 125] width 348 height 35
click at [301, 113] on h5 "Invest" at bounding box center [327, 125] width 63 height 35
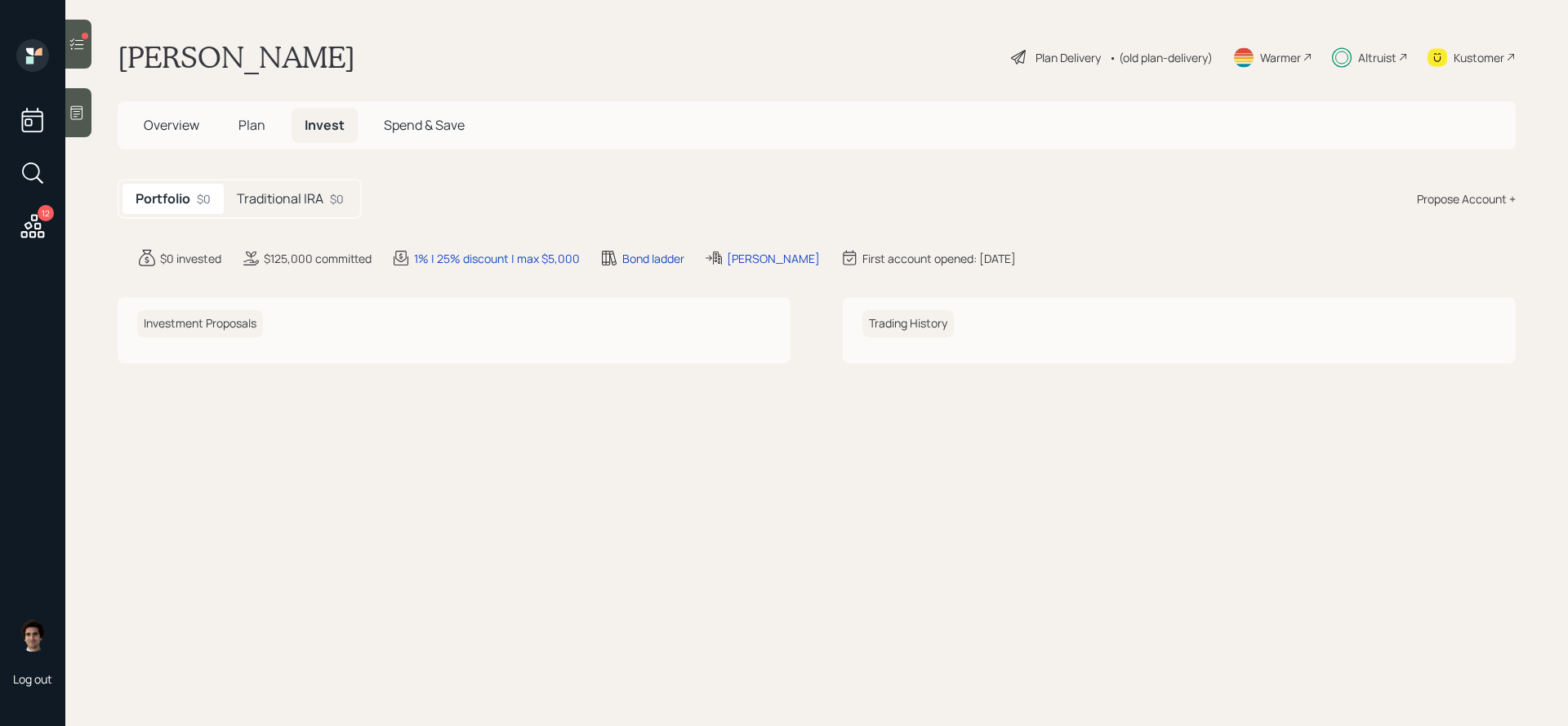
click at [266, 139] on h5 "Plan" at bounding box center [253, 125] width 54 height 35
